Goal: Transaction & Acquisition: Purchase product/service

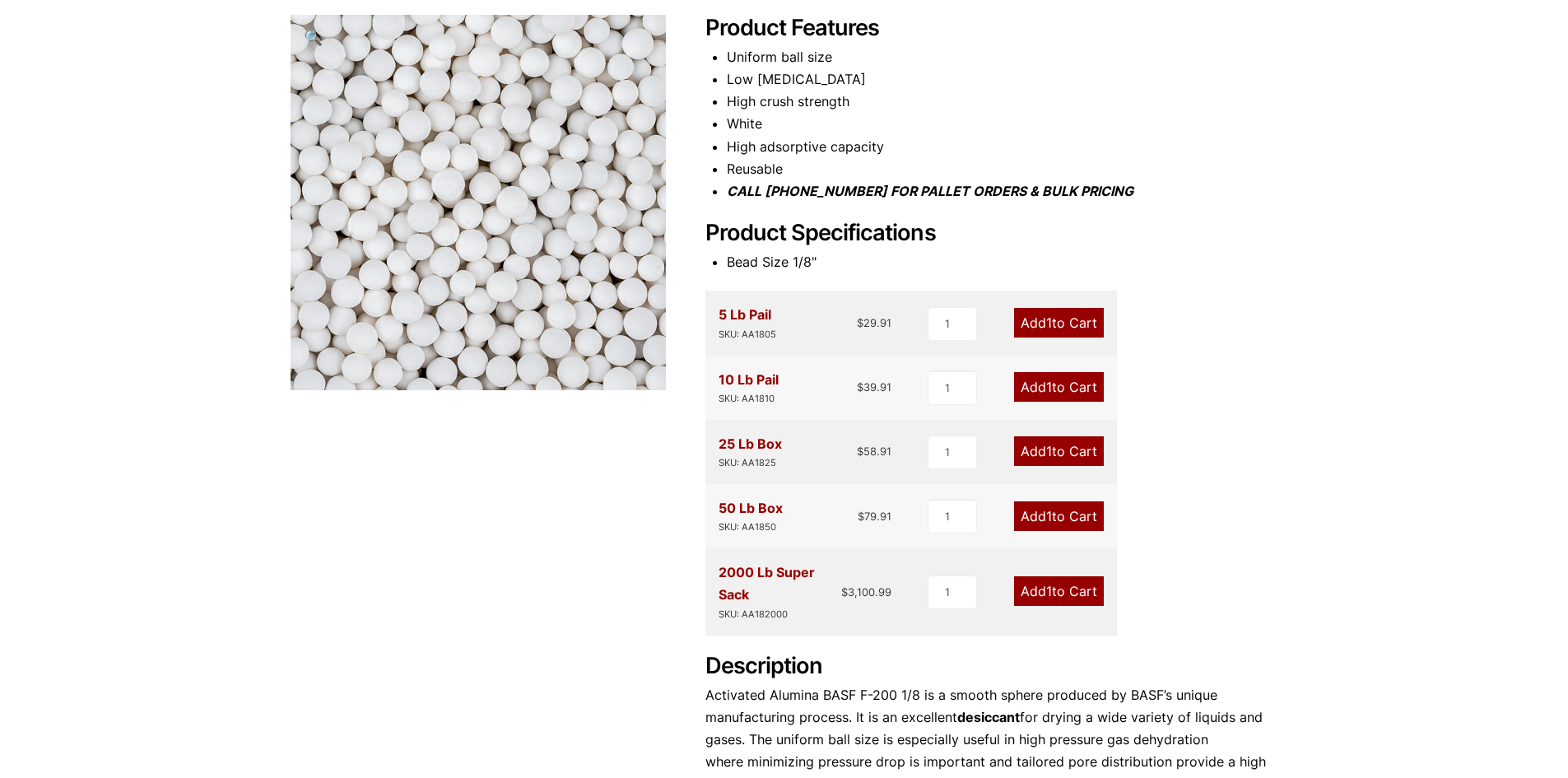
scroll to position [329, 0]
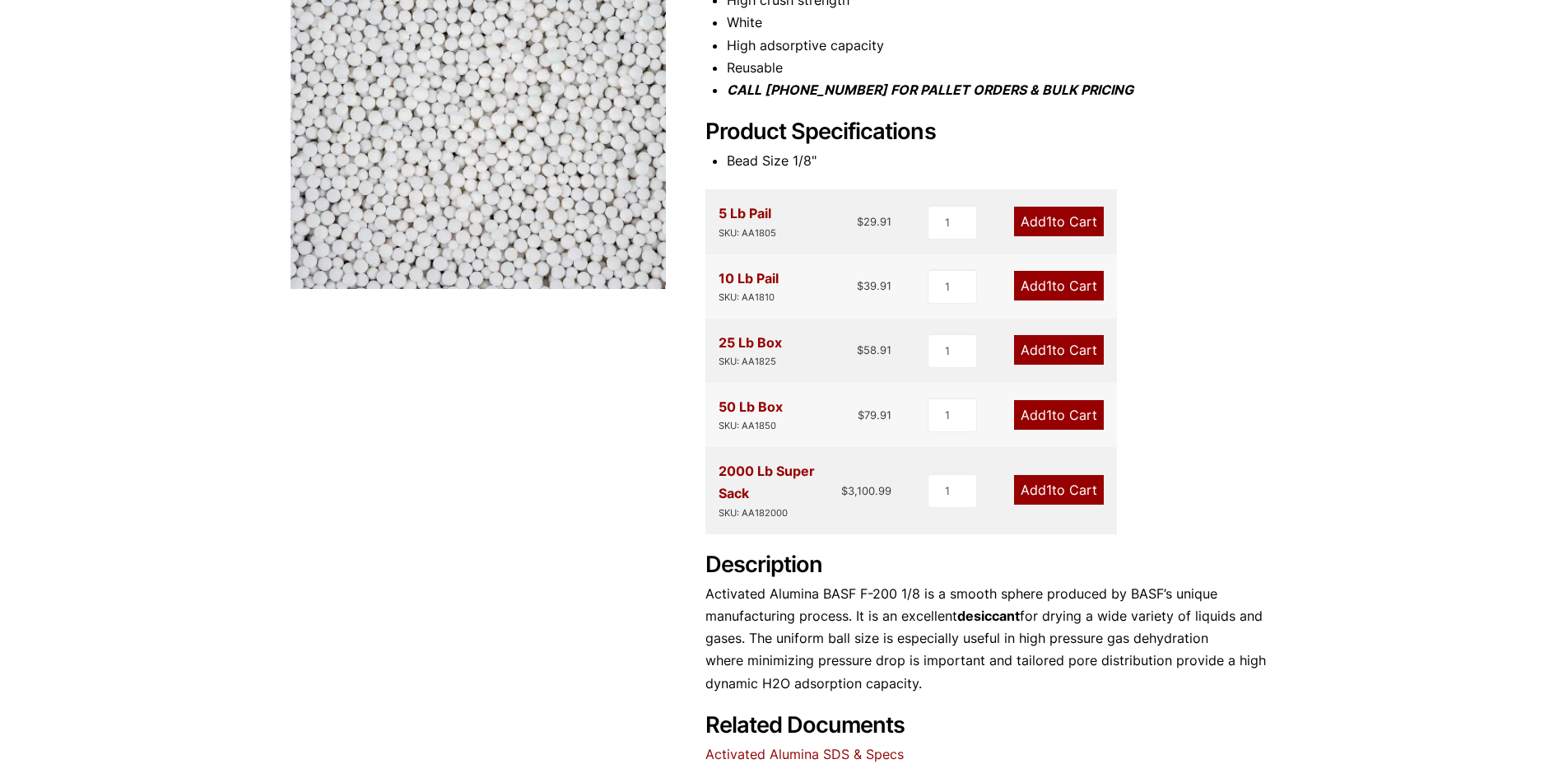
click at [1059, 420] on link "Add 1 to Cart" at bounding box center [1059, 415] width 90 height 30
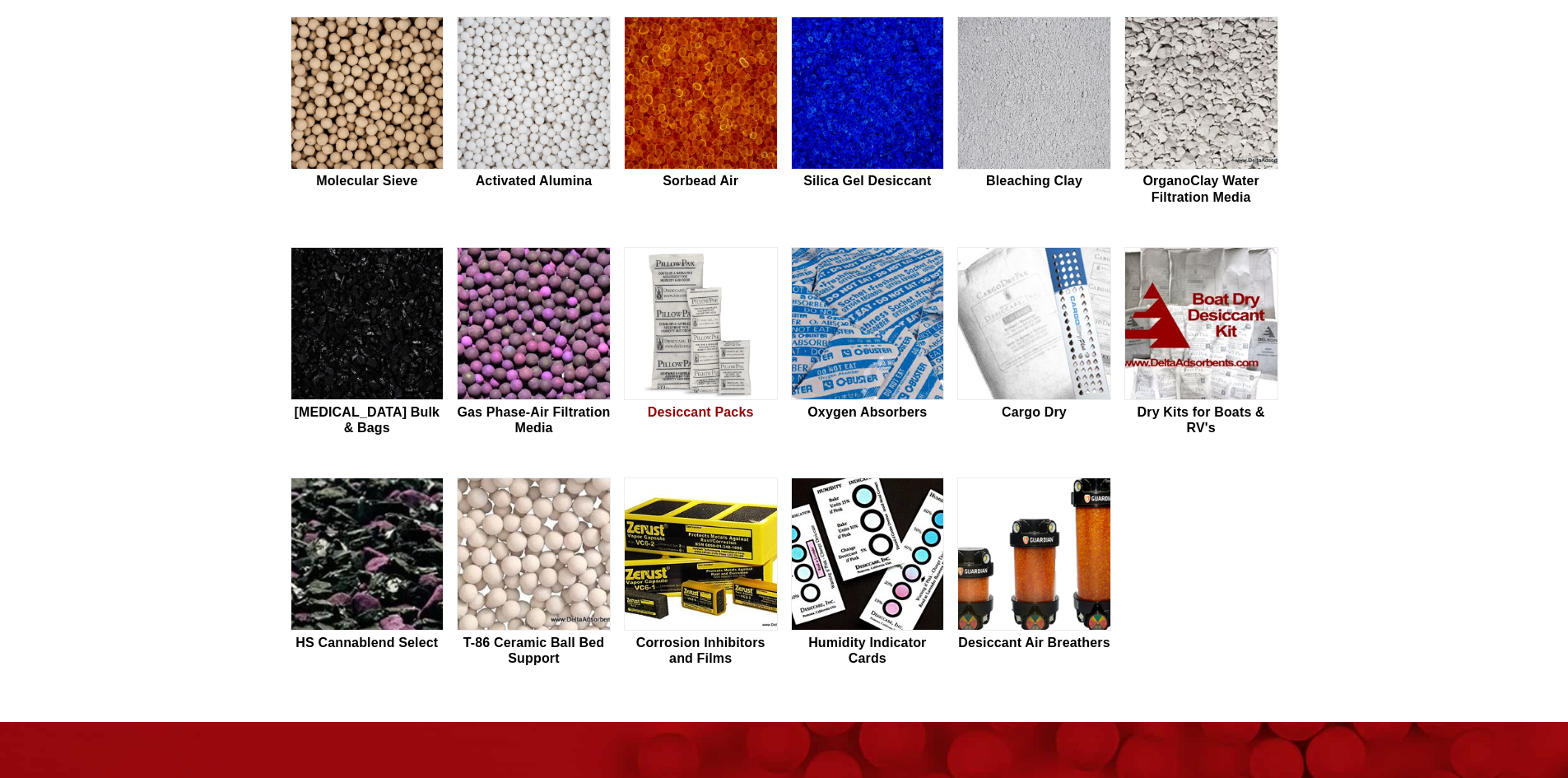
scroll to position [494, 0]
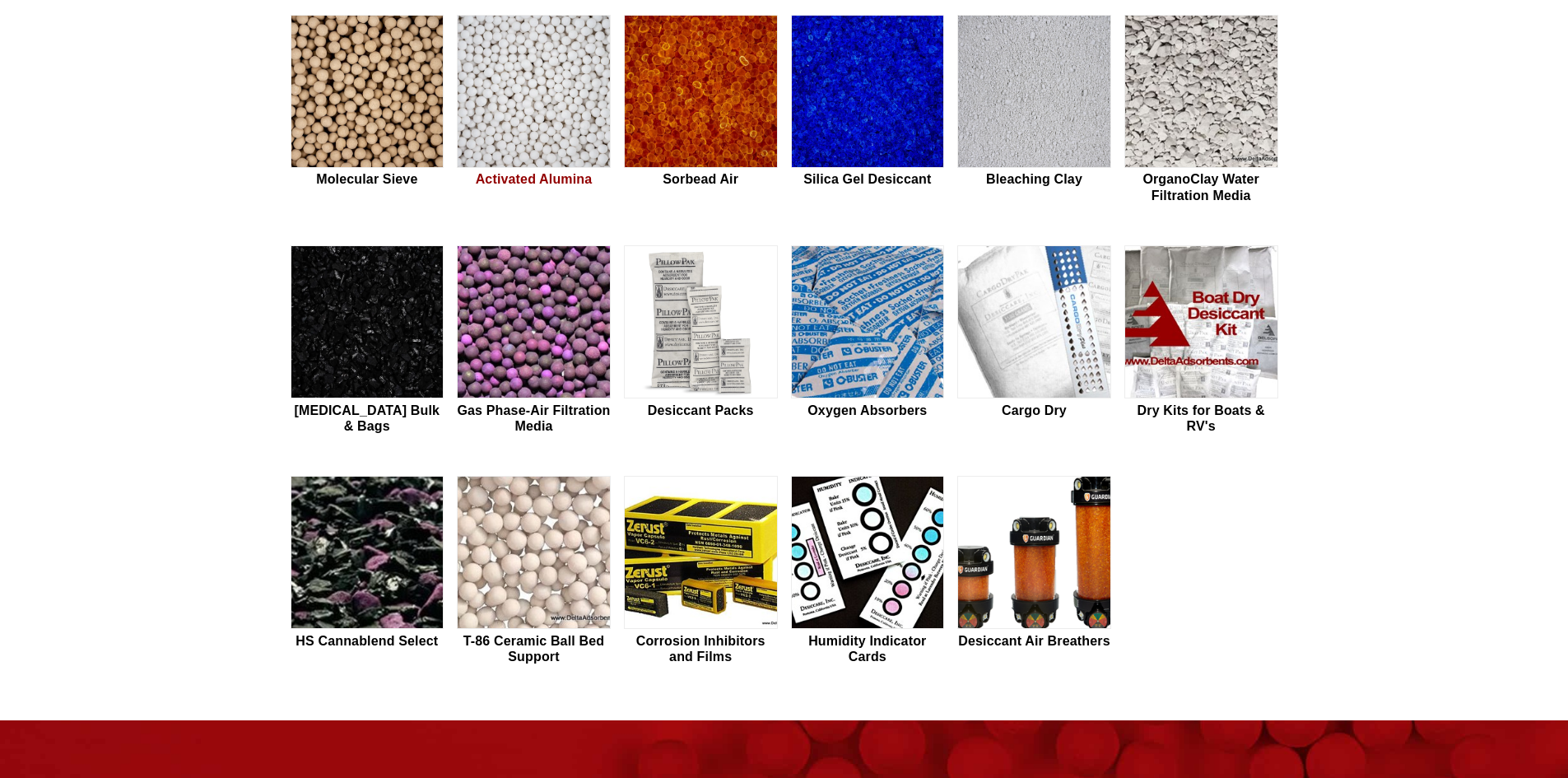
click at [543, 140] on img at bounding box center [533, 92] width 153 height 153
